Goal: Transaction & Acquisition: Purchase product/service

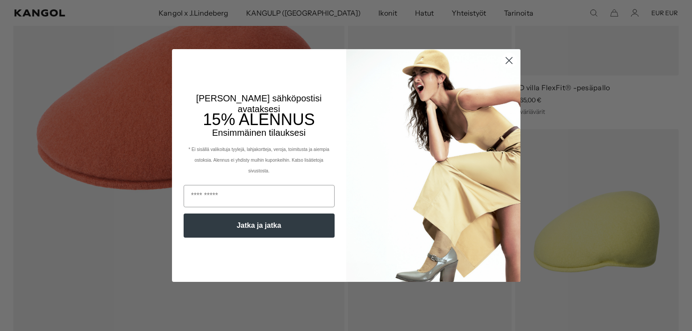
scroll to position [0, 184]
click at [512, 59] on circle "Sulje valintaikkuna" at bounding box center [508, 60] width 15 height 15
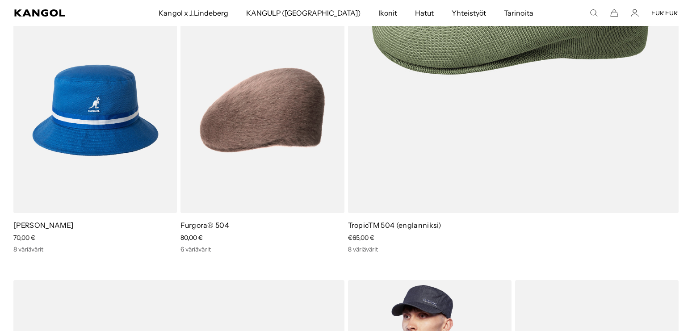
scroll to position [0, 0]
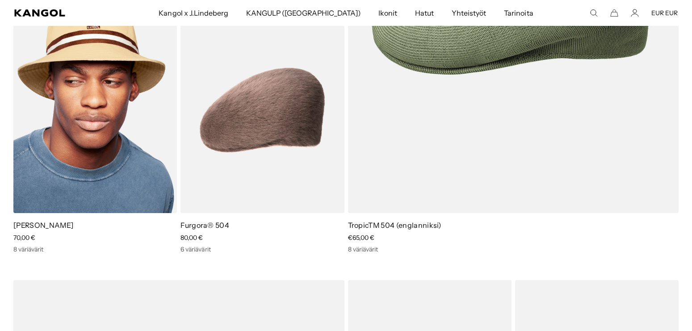
click at [97, 114] on img at bounding box center [95, 111] width 164 height 206
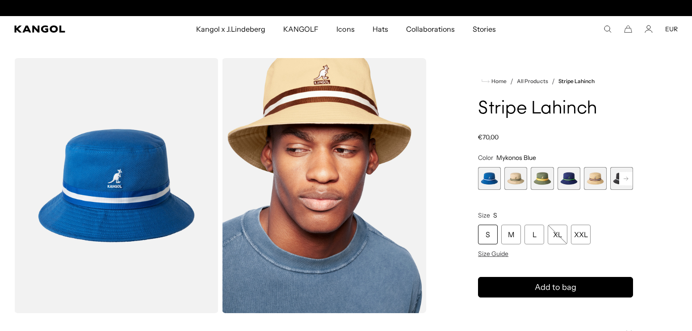
scroll to position [0, 184]
click at [629, 179] on rect at bounding box center [625, 178] width 13 height 13
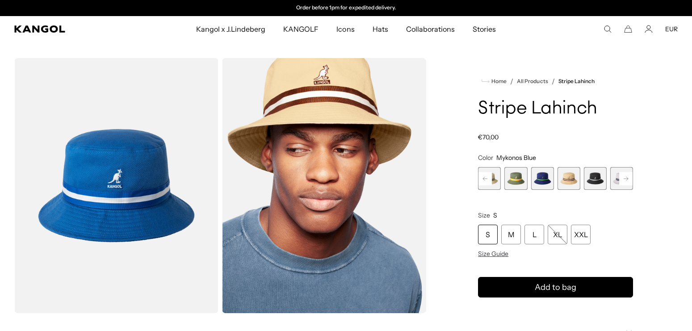
scroll to position [0, 0]
click at [600, 179] on span "6 of 9" at bounding box center [595, 178] width 23 height 23
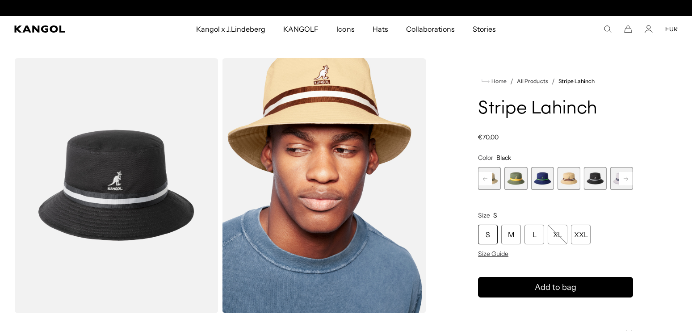
click at [627, 181] on rect at bounding box center [625, 178] width 13 height 13
click at [627, 181] on span "9 of 9" at bounding box center [621, 178] width 23 height 23
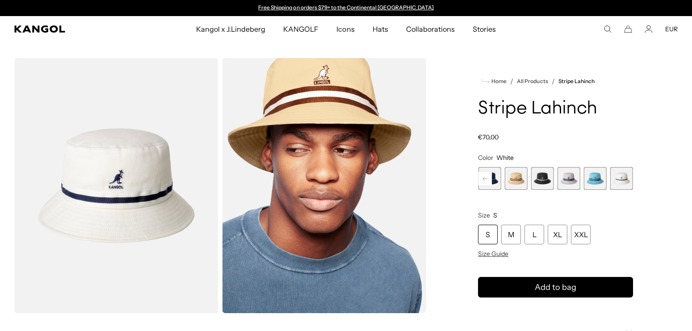
click at [563, 185] on span "7 of 9" at bounding box center [569, 178] width 23 height 23
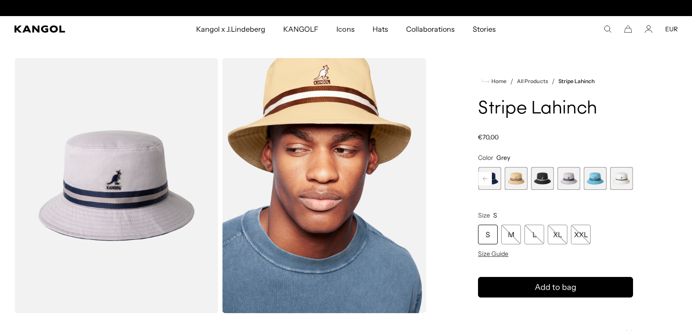
scroll to position [0, 184]
click at [485, 177] on rect at bounding box center [485, 178] width 13 height 13
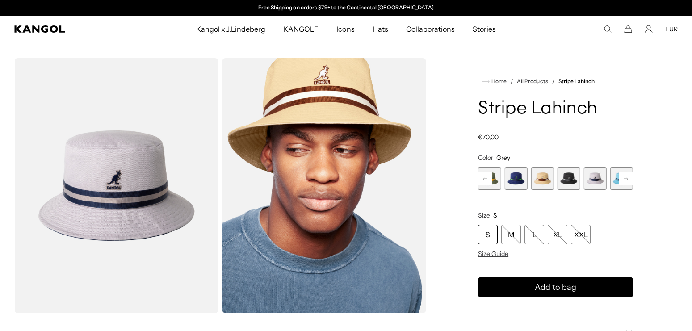
click at [513, 179] on span "4 of 9" at bounding box center [515, 178] width 23 height 23
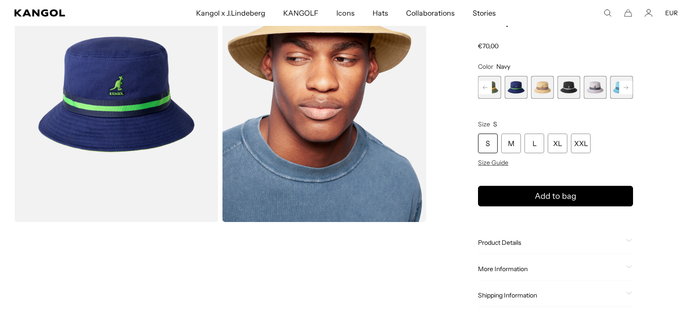
scroll to position [0, 184]
click at [485, 90] on rect at bounding box center [485, 87] width 13 height 13
click at [547, 88] on span "4 of 9" at bounding box center [542, 87] width 23 height 23
click at [542, 87] on span "4 of 9" at bounding box center [542, 87] width 23 height 23
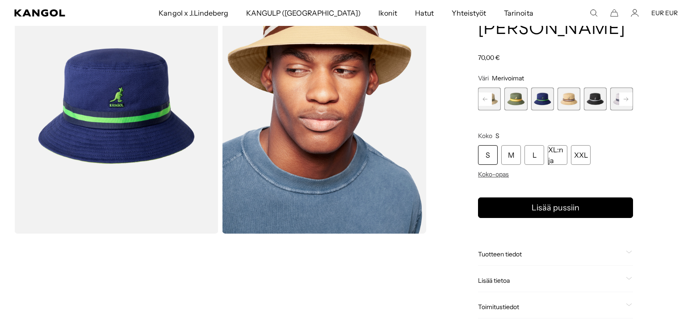
scroll to position [0, 0]
